Goal: Information Seeking & Learning: Understand process/instructions

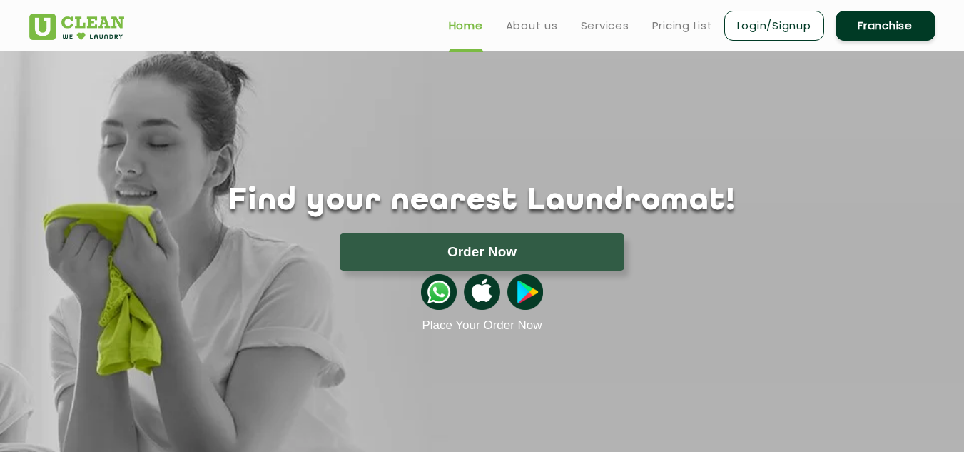
click at [776, 36] on link "Login/Signup" at bounding box center [774, 26] width 100 height 30
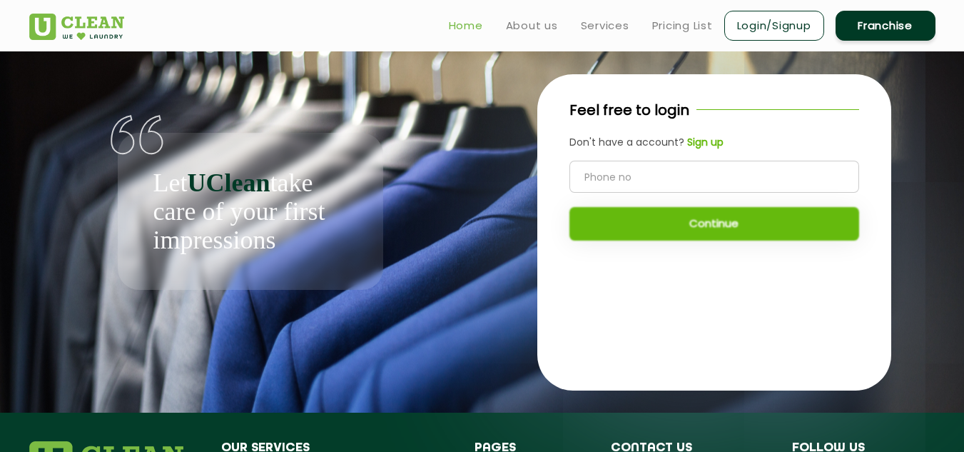
click at [468, 24] on link "Home" at bounding box center [466, 25] width 34 height 17
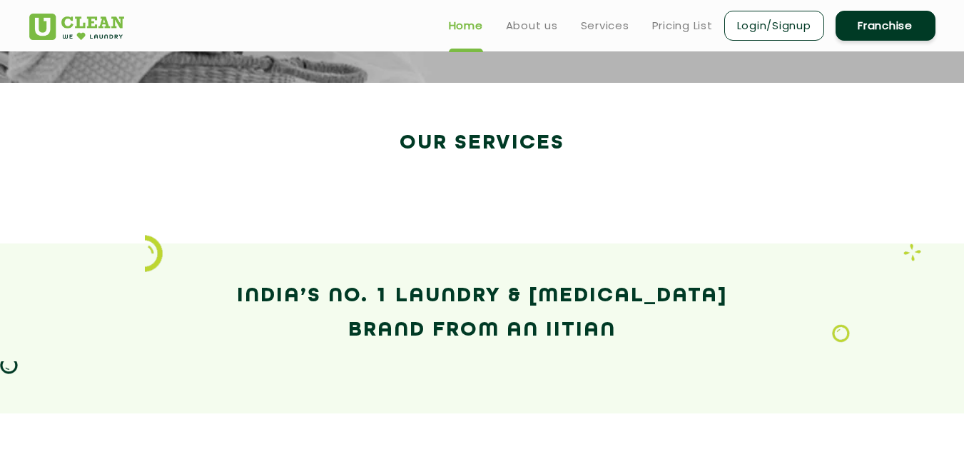
scroll to position [137, 0]
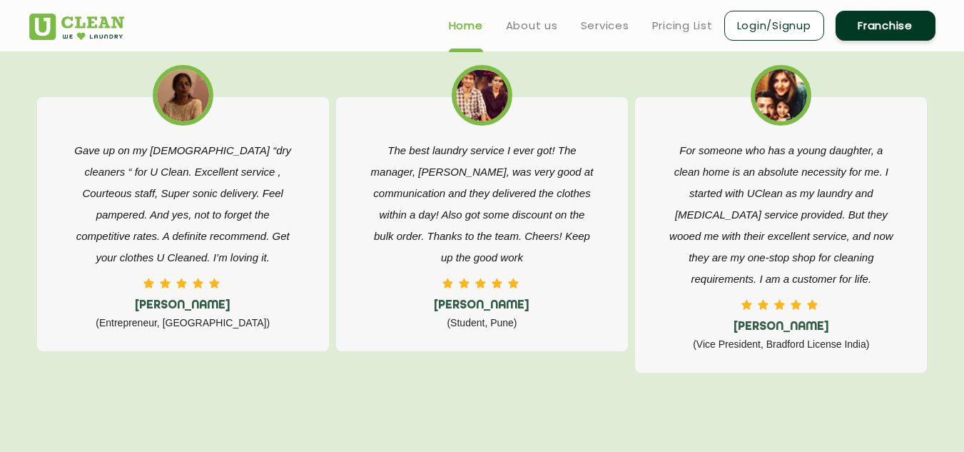
scroll to position [2246, 0]
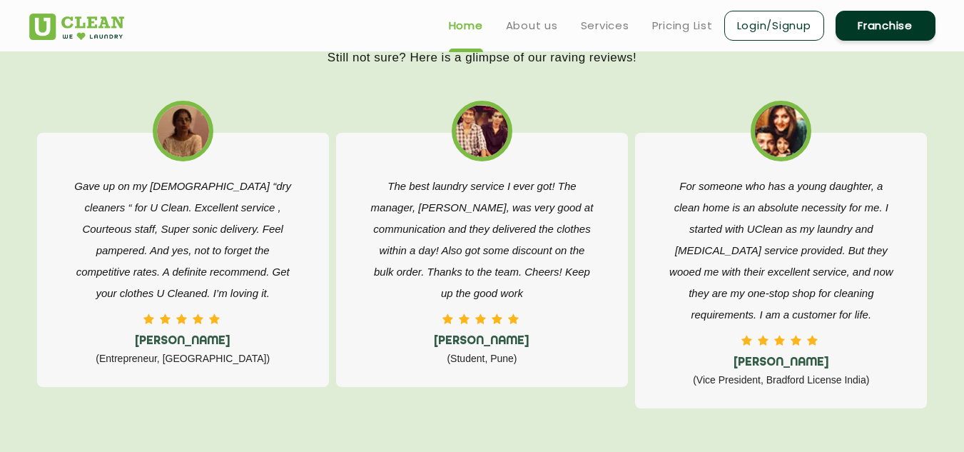
click at [895, 27] on link "Franchise" at bounding box center [886, 26] width 100 height 30
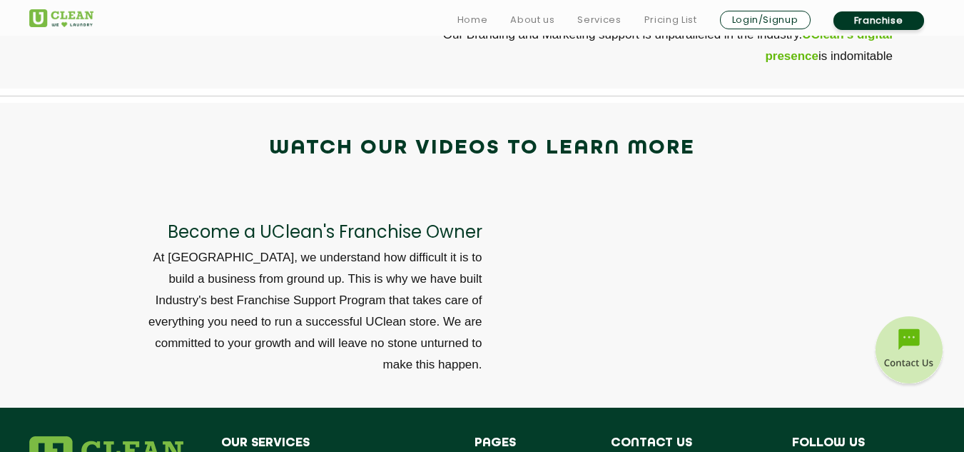
scroll to position [4955, 0]
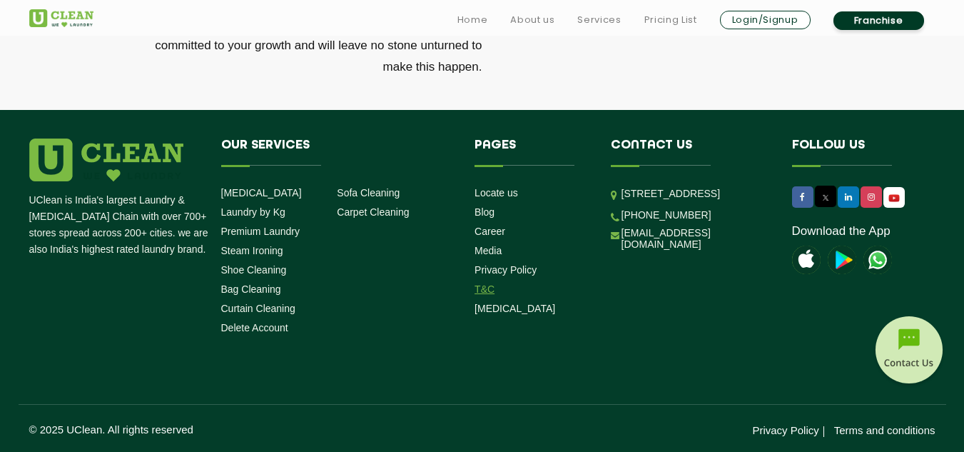
click at [486, 292] on link "T&C" at bounding box center [485, 288] width 20 height 11
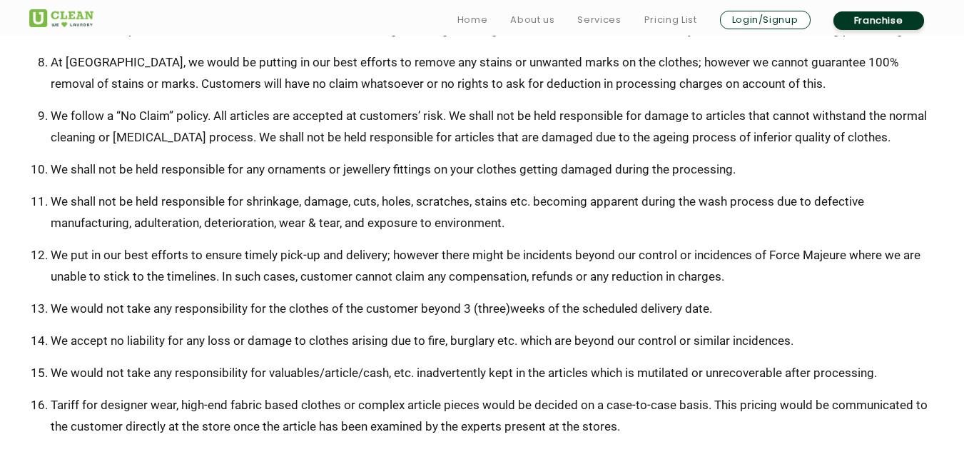
scroll to position [596, 0]
